Goal: Use online tool/utility: Utilize a website feature to perform a specific function

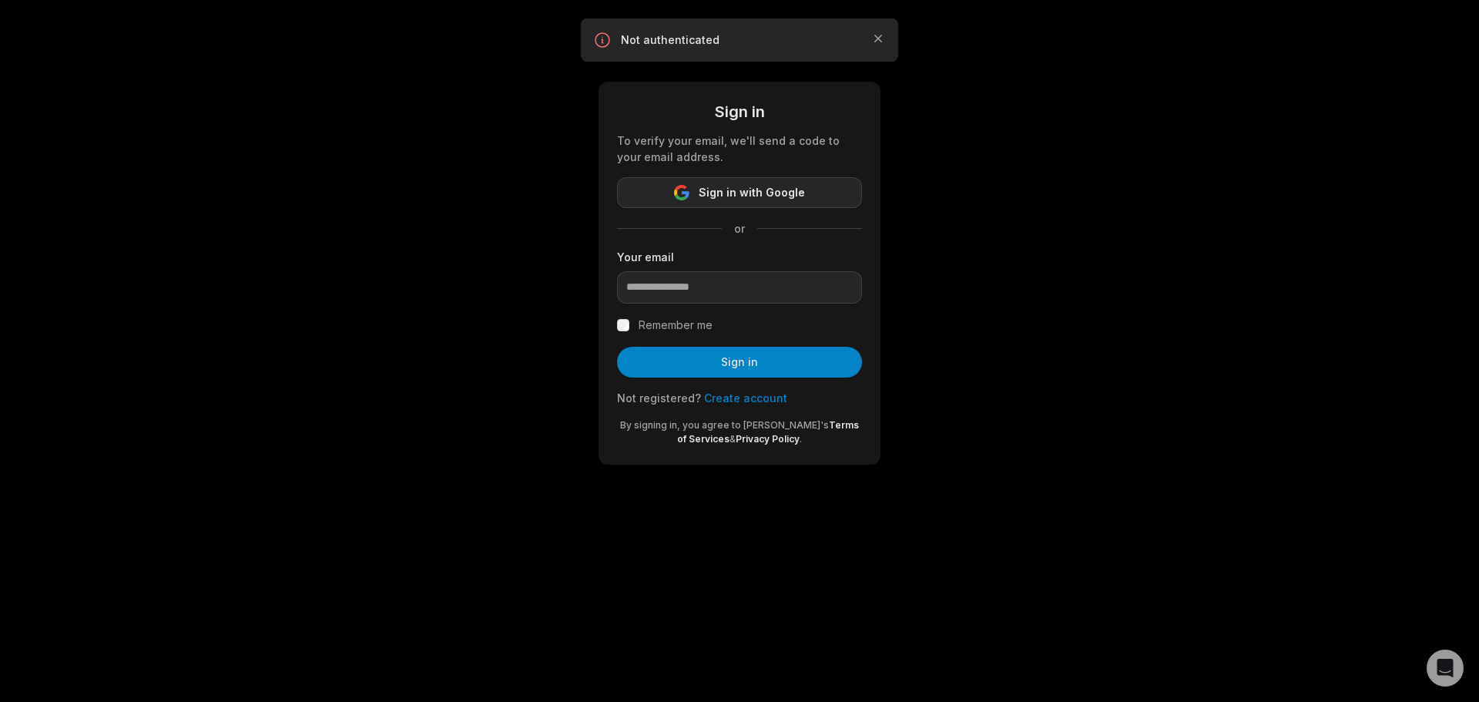
click at [794, 193] on span "Sign in with Google" at bounding box center [752, 192] width 106 height 18
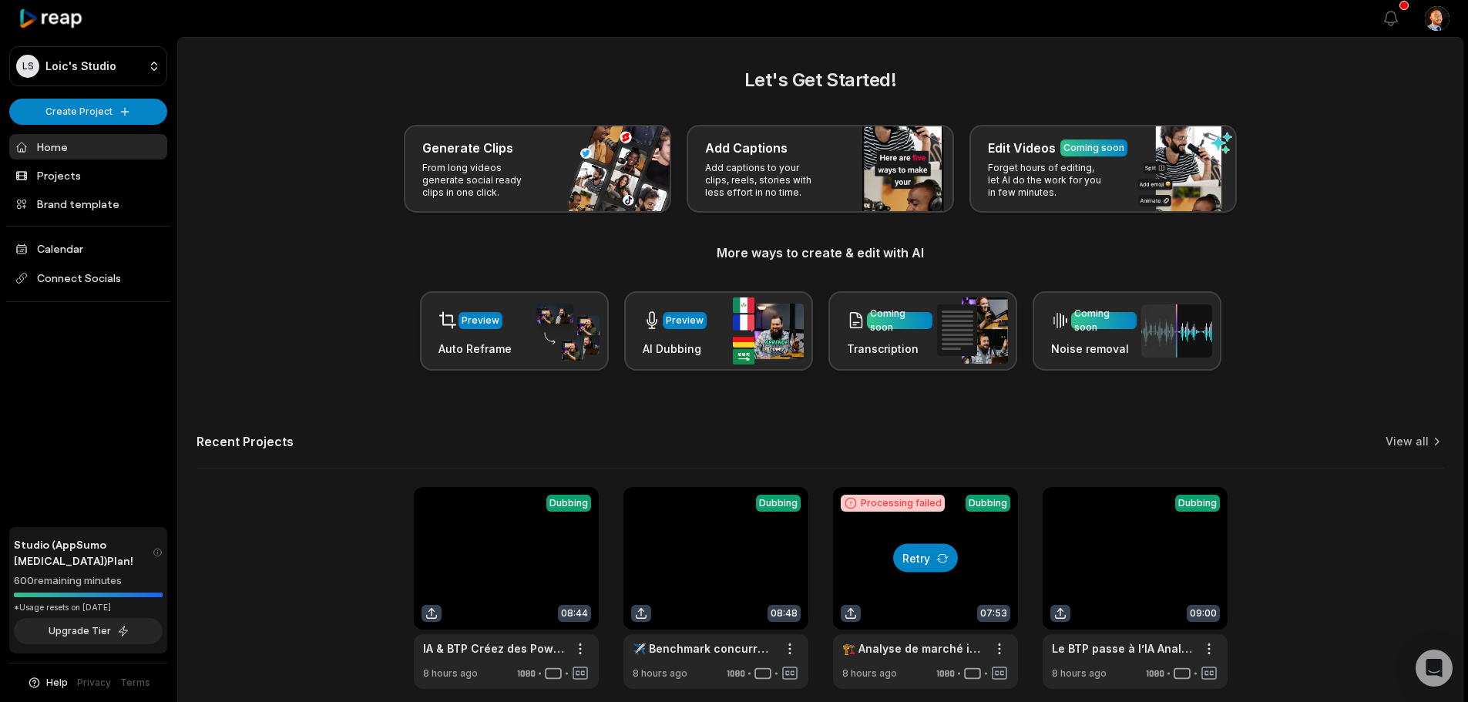
click at [936, 552] on icon at bounding box center [942, 558] width 12 height 12
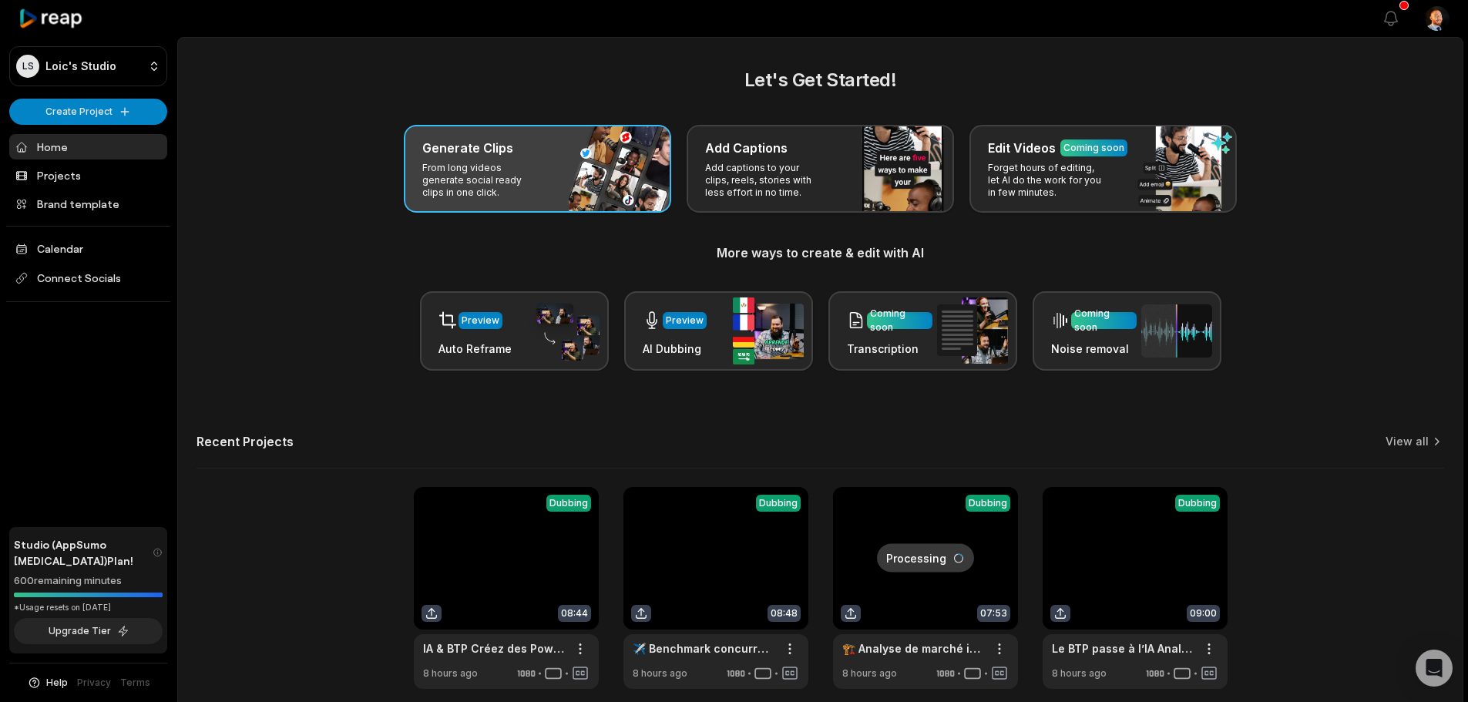
click at [539, 168] on p "From long videos generate social ready clips in one click." at bounding box center [481, 180] width 119 height 37
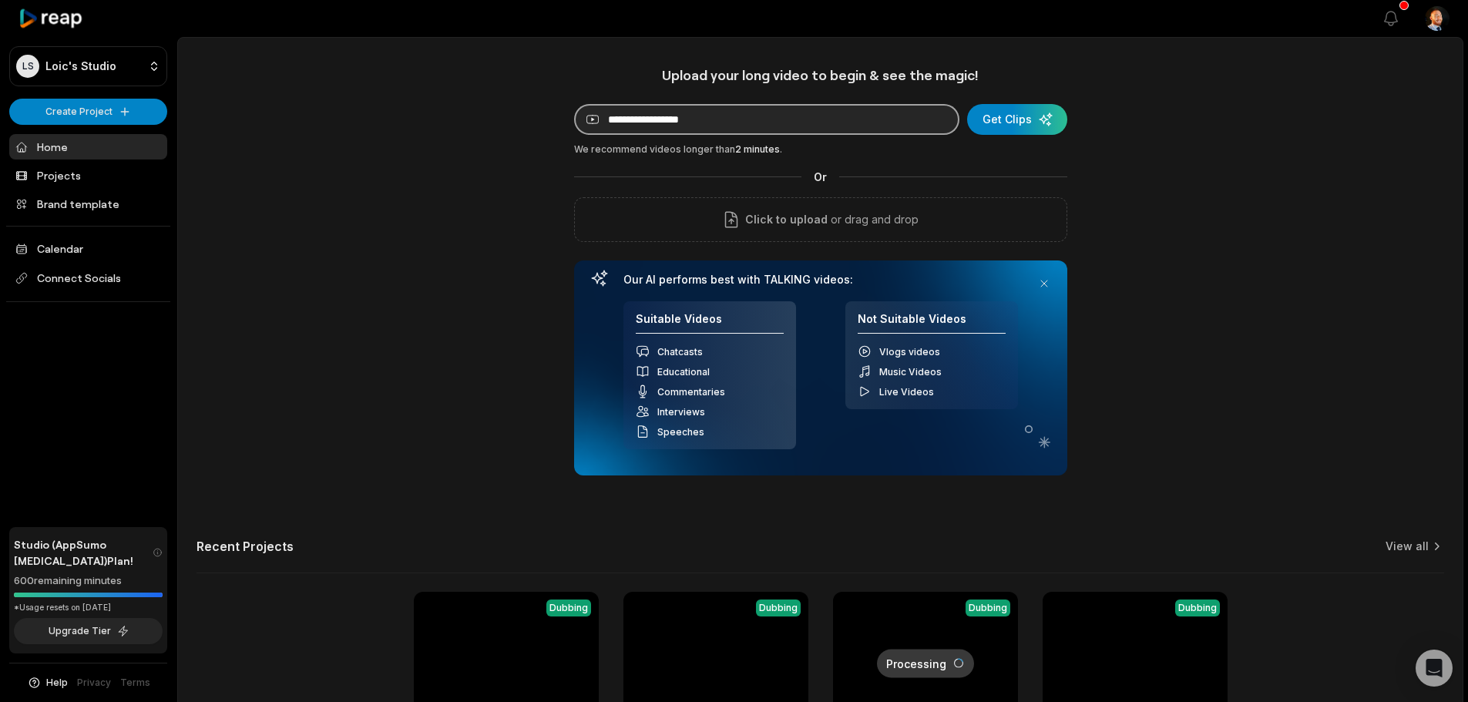
click at [911, 129] on input at bounding box center [766, 119] width 385 height 31
paste input "**********"
type input "**********"
click at [1042, 121] on div "submit" at bounding box center [1017, 119] width 100 height 31
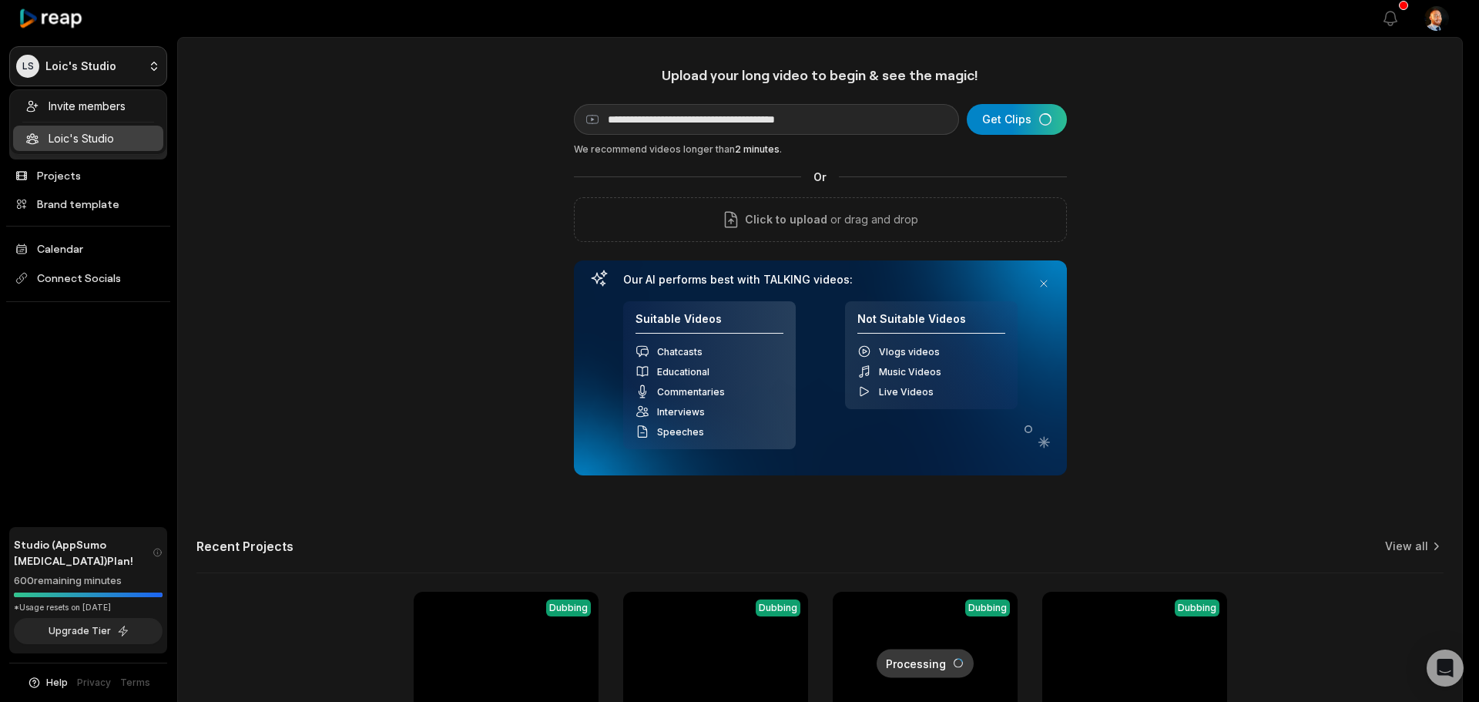
click at [112, 79] on html "**********" at bounding box center [739, 351] width 1479 height 702
click at [512, 183] on html "**********" at bounding box center [739, 351] width 1479 height 702
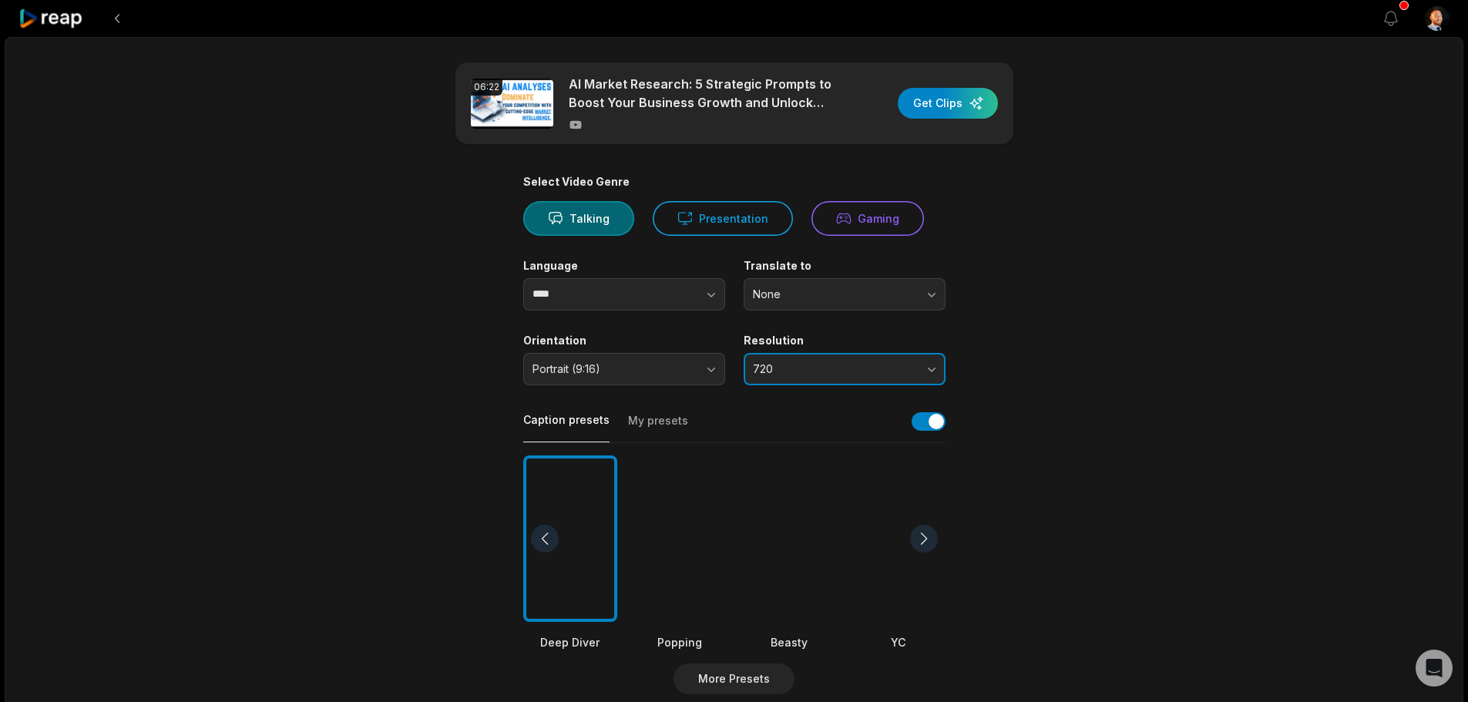
click at [781, 361] on button "720" at bounding box center [844, 369] width 202 height 32
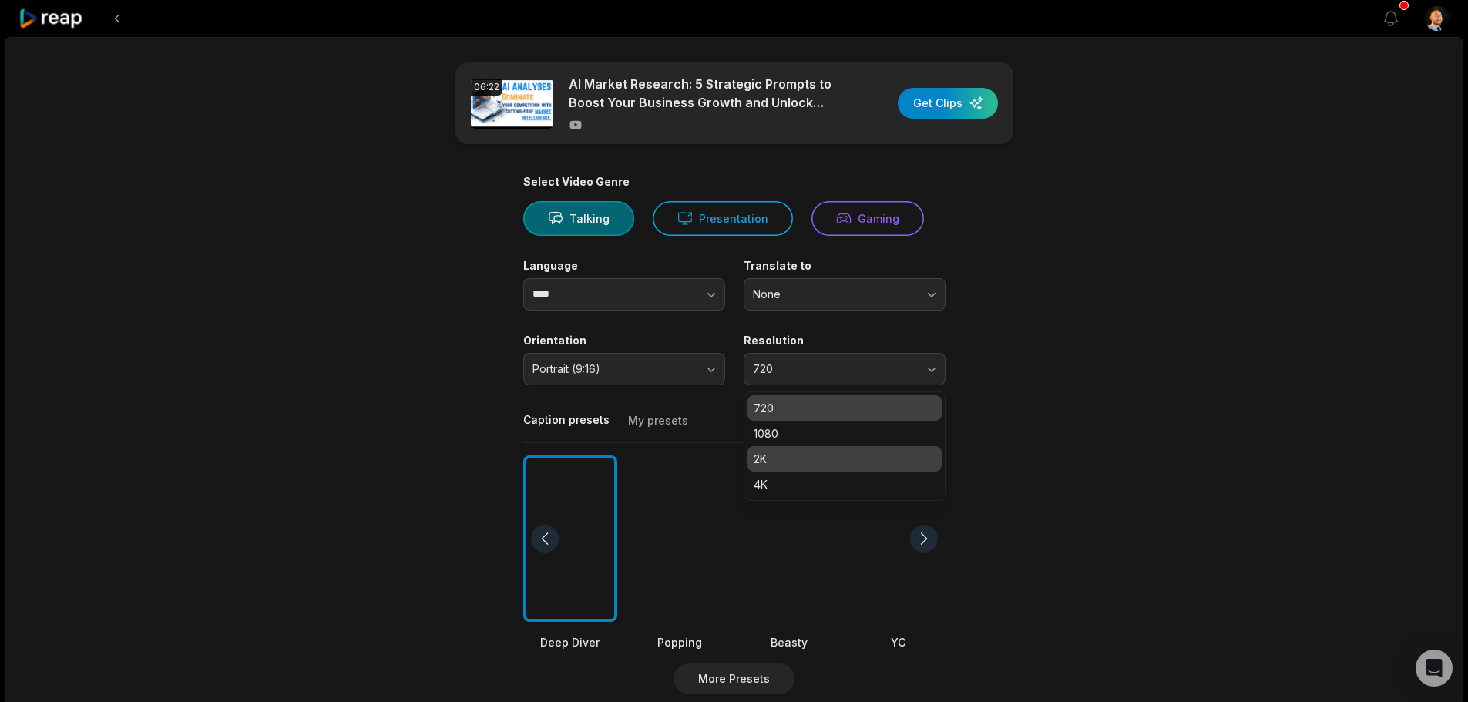
click at [778, 464] on p "2K" at bounding box center [844, 459] width 182 height 16
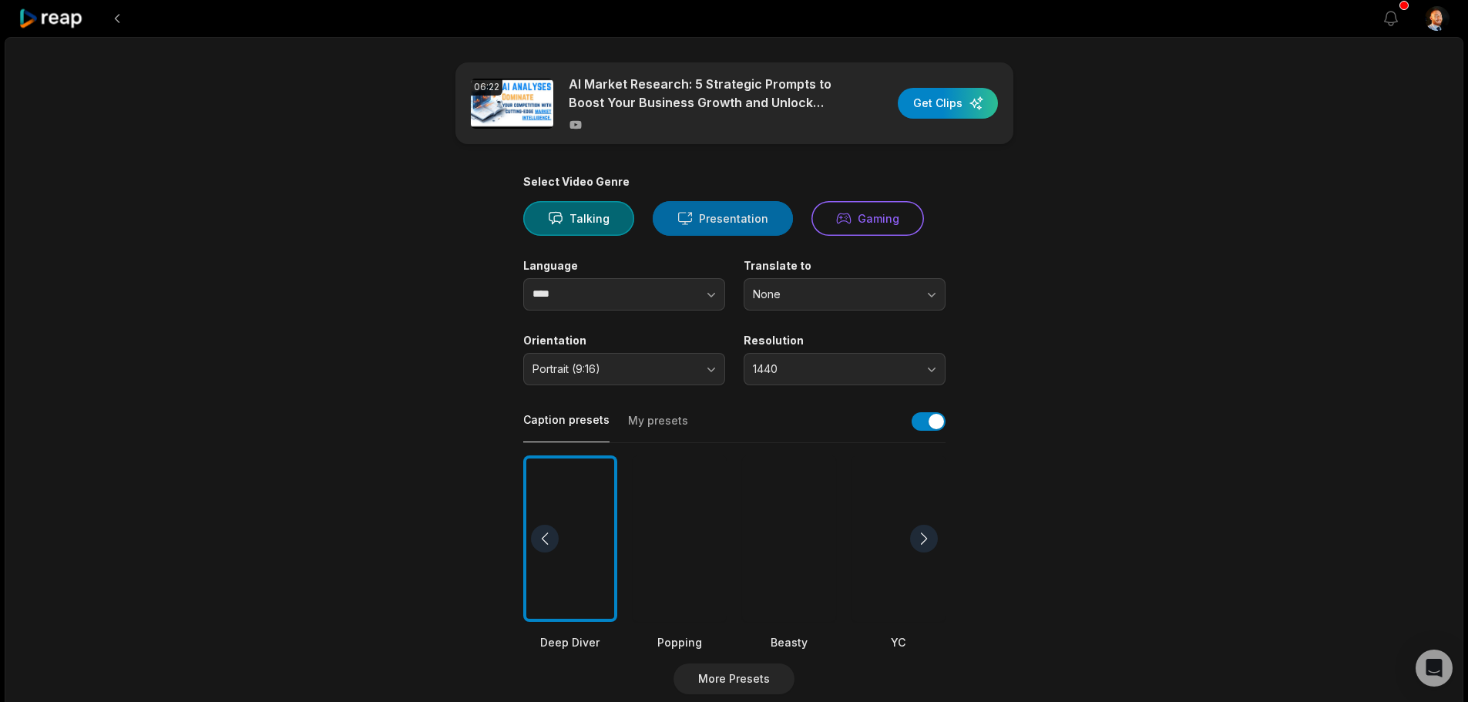
click at [704, 224] on button "Presentation" at bounding box center [723, 218] width 140 height 35
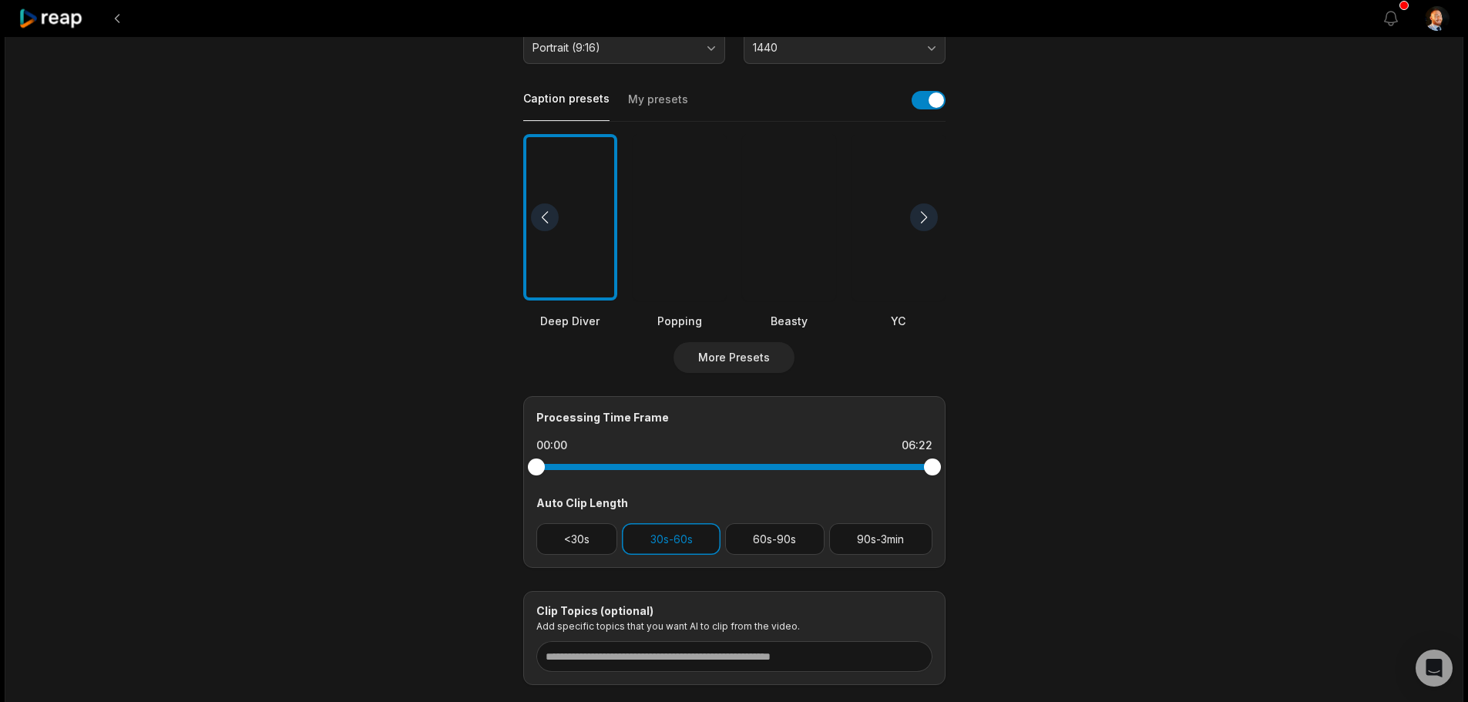
scroll to position [415, 0]
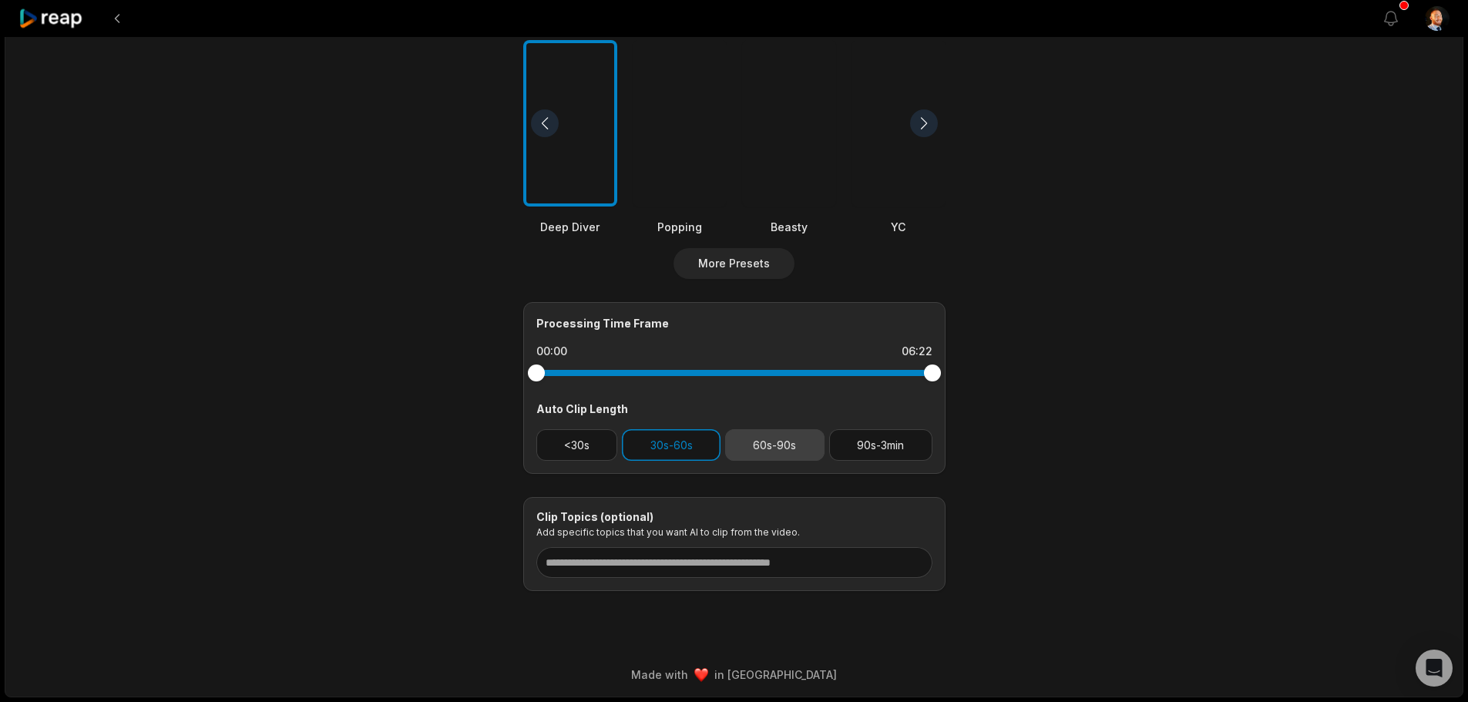
click at [764, 448] on button "60s-90s" at bounding box center [774, 445] width 99 height 32
click at [868, 445] on button "90s-3min" at bounding box center [880, 445] width 103 height 32
click at [589, 446] on button "<30s" at bounding box center [577, 445] width 82 height 32
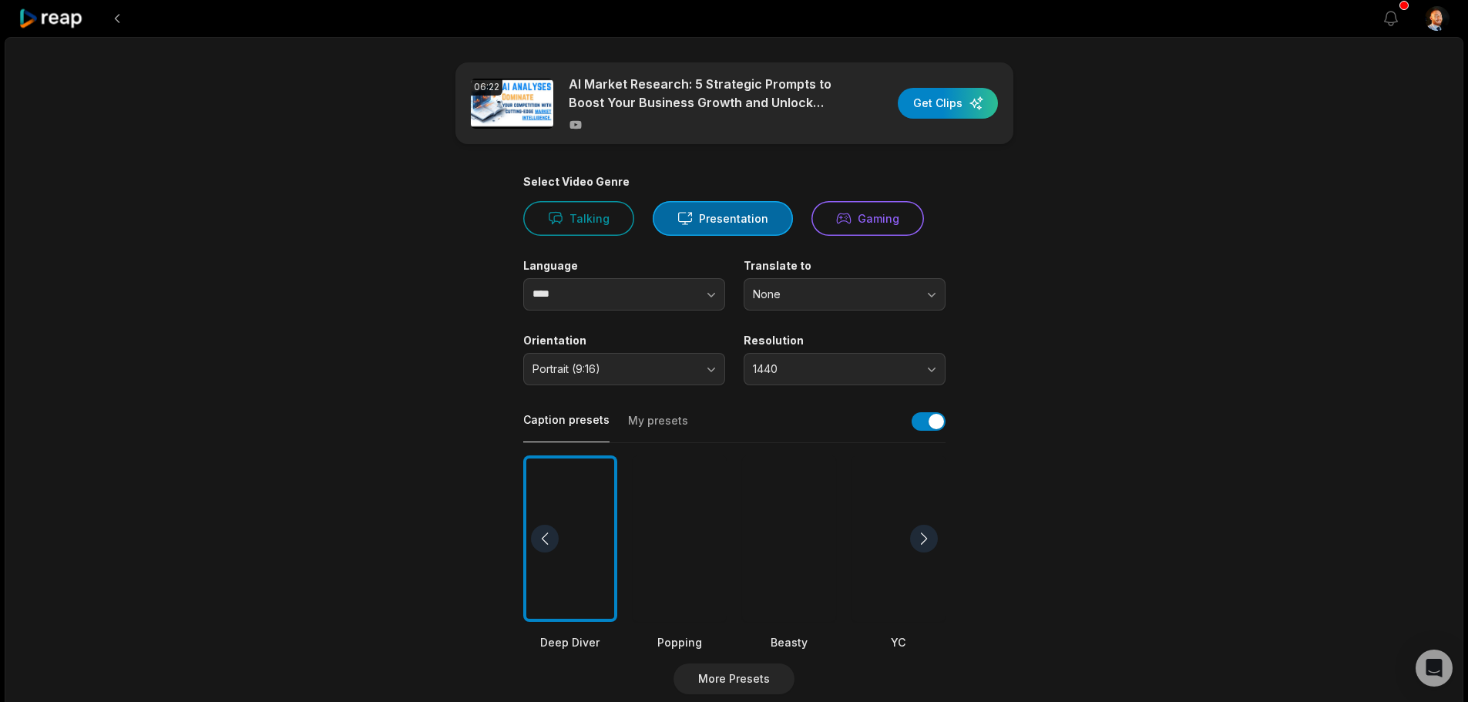
scroll to position [415, 0]
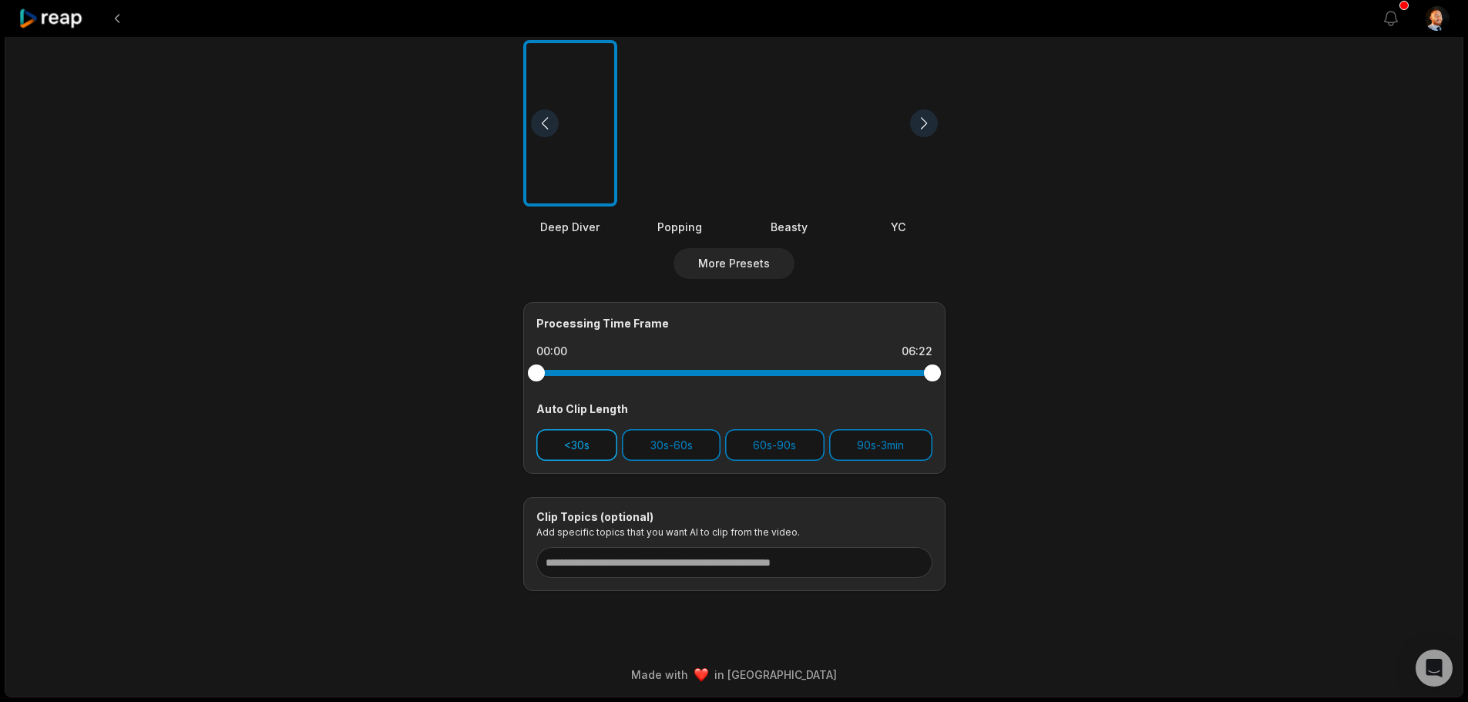
click at [580, 440] on button "<30s" at bounding box center [577, 445] width 82 height 32
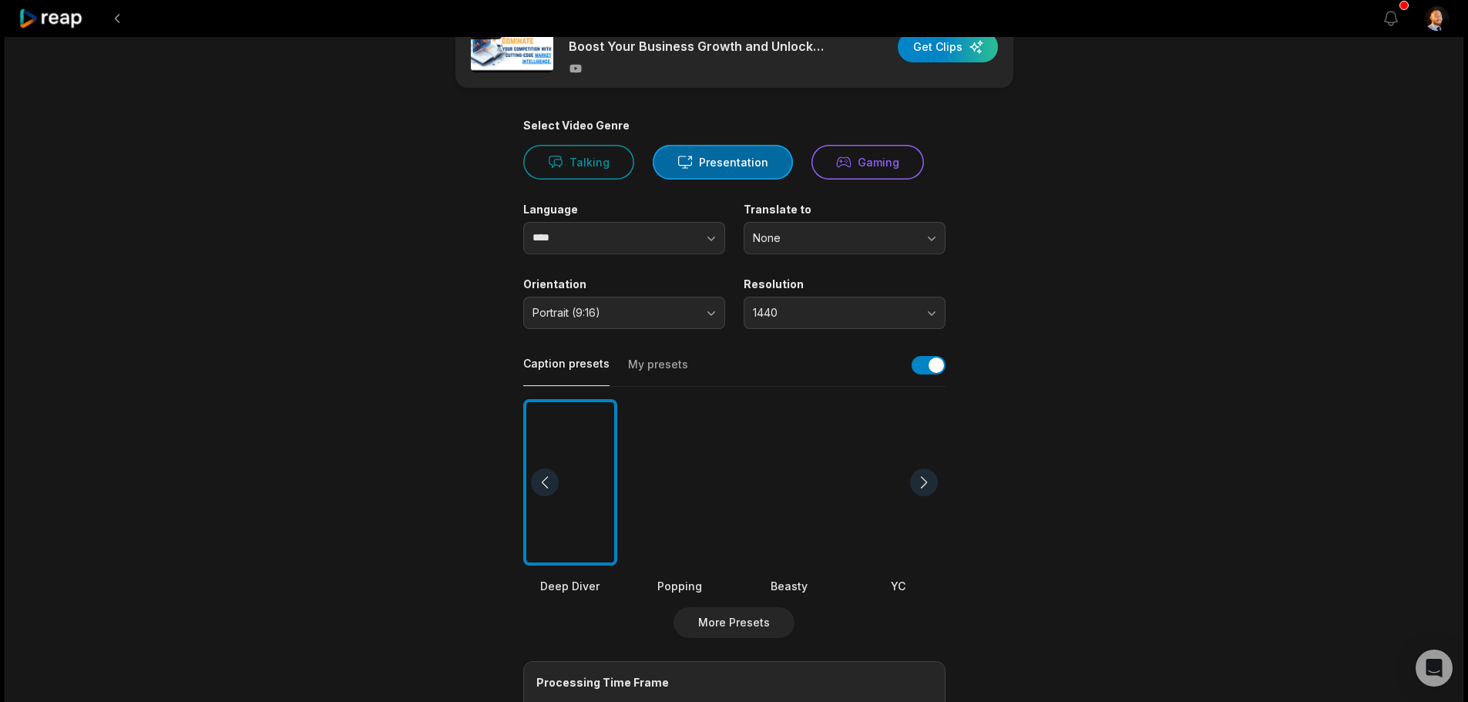
scroll to position [0, 0]
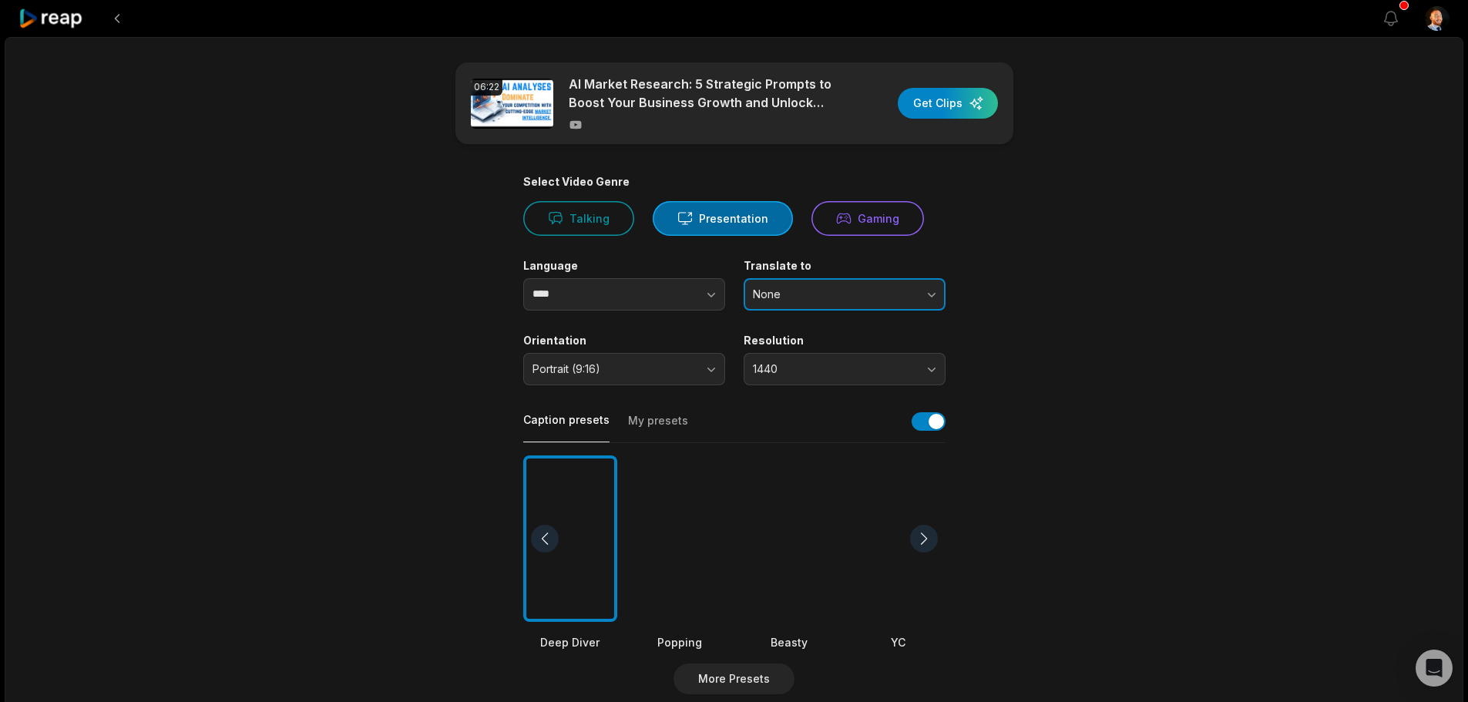
click at [894, 293] on span "None" at bounding box center [834, 294] width 162 height 14
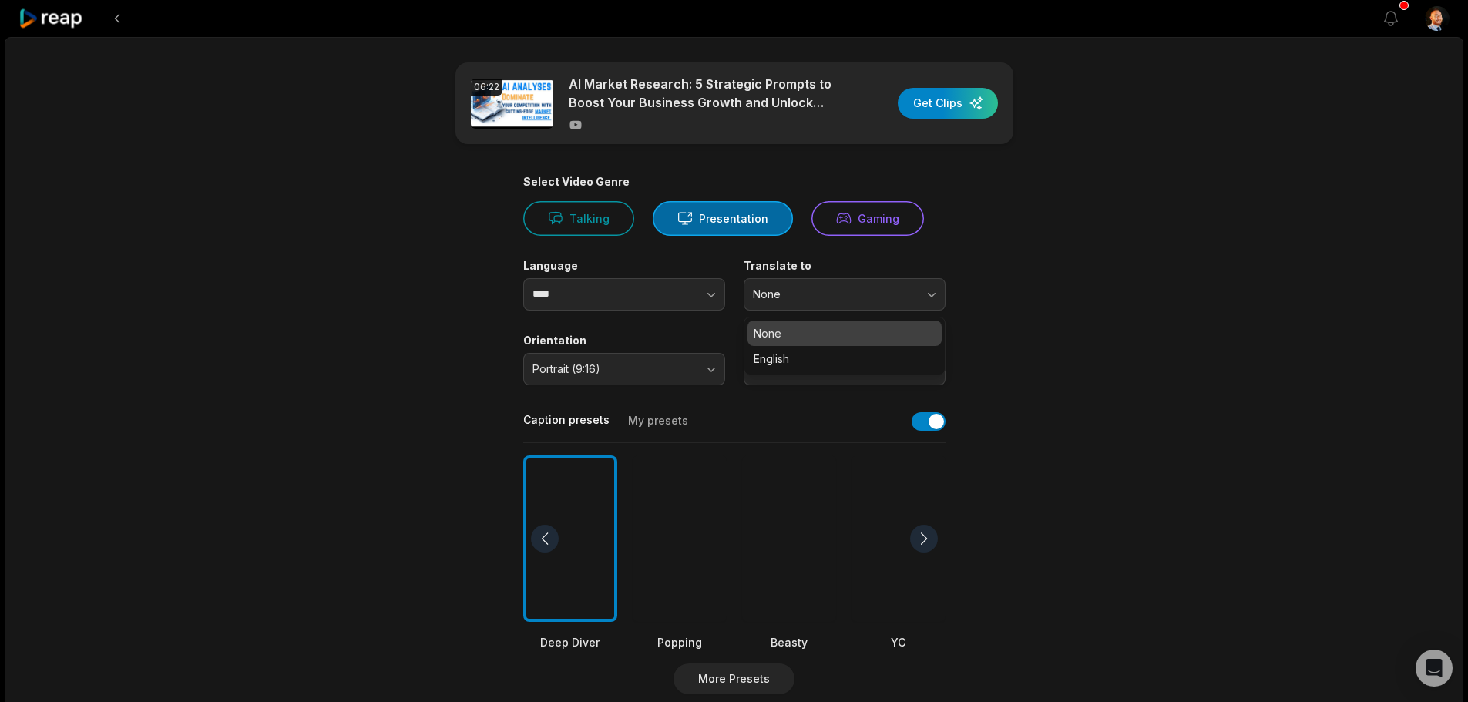
click at [1048, 280] on main "06:22 AI Market Research: 5 Strategic Prompts to Boost Your Business Growth and…" at bounding box center [734, 534] width 746 height 944
click at [960, 104] on div "button" at bounding box center [948, 103] width 100 height 31
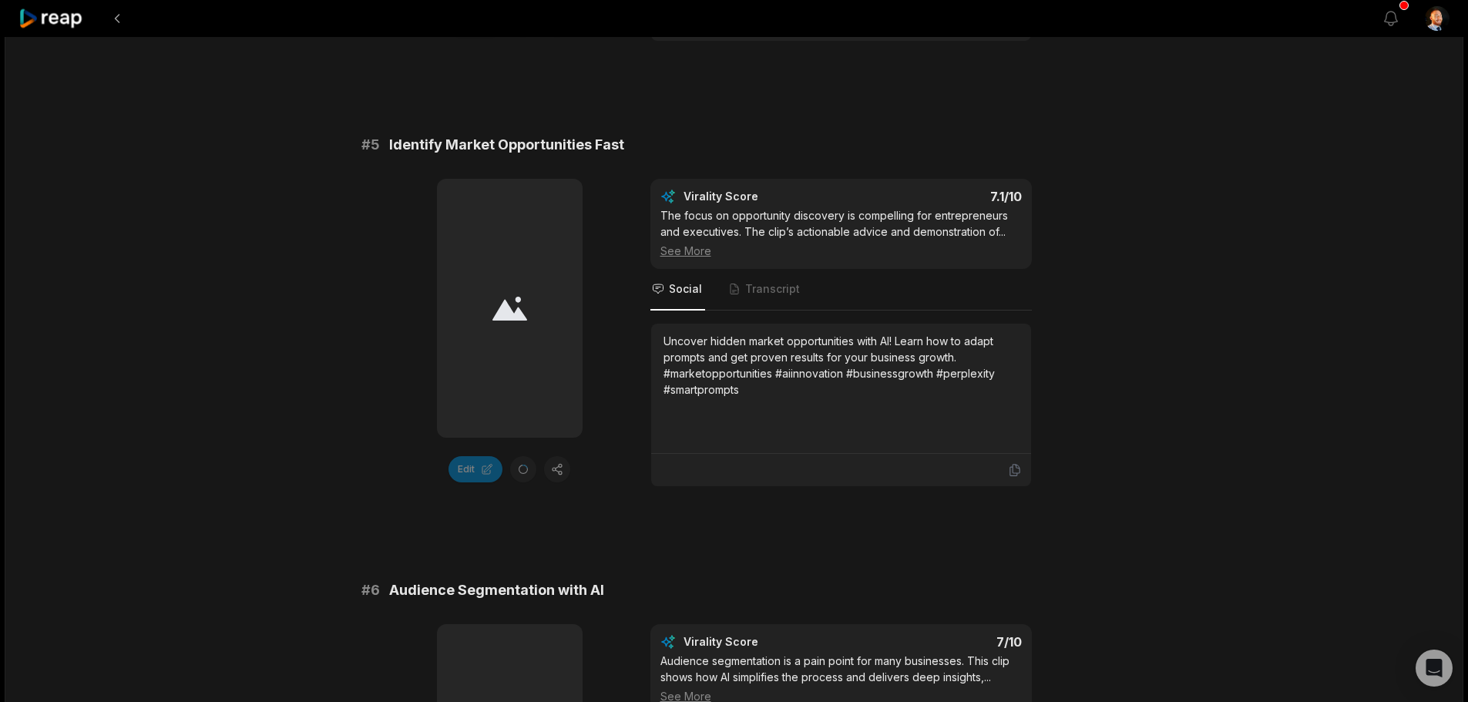
scroll to position [2311, 0]
